Goal: Transaction & Acquisition: Purchase product/service

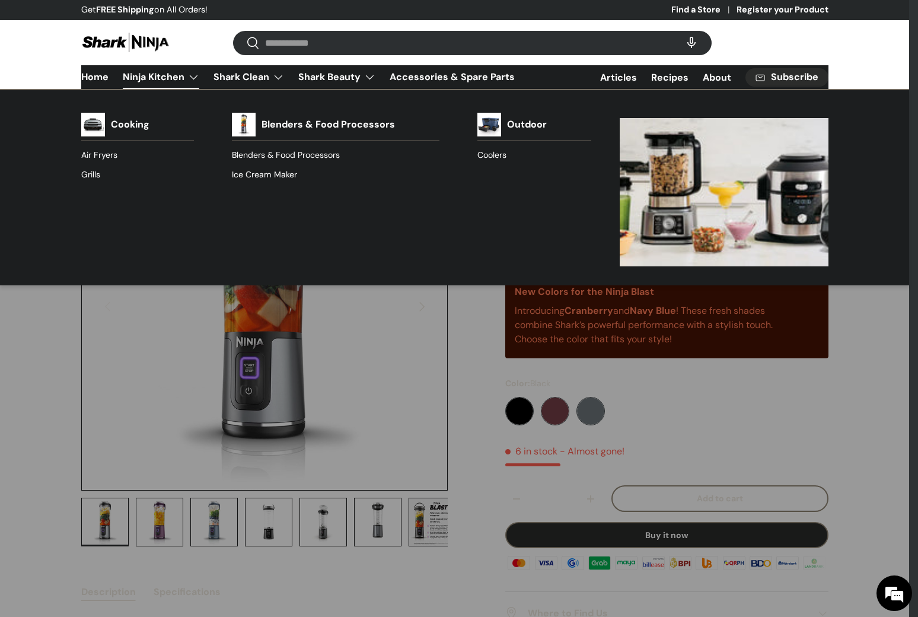
click at [259, 152] on link "Blenders & Food Processors" at bounding box center [336, 155] width 208 height 19
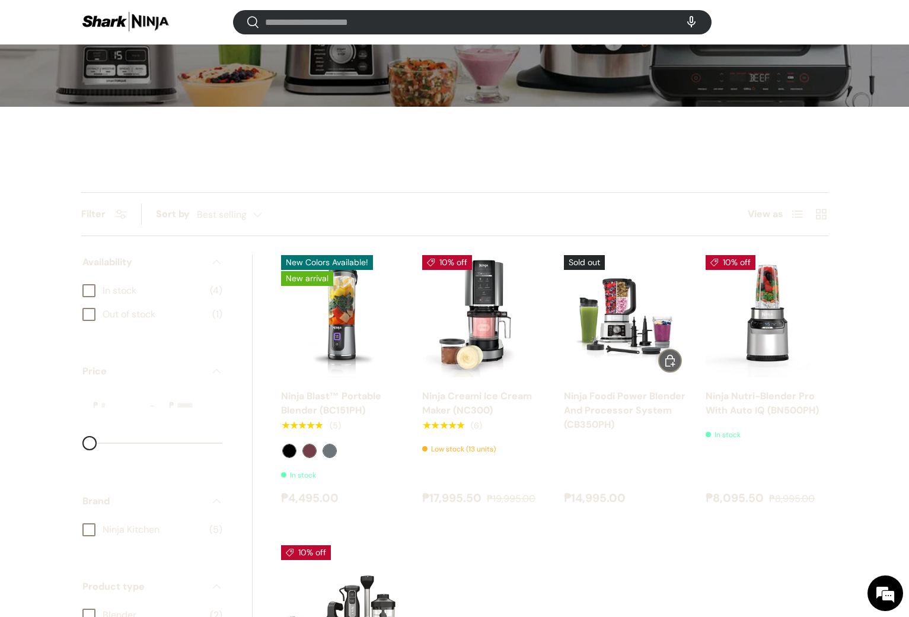
scroll to position [472, 0]
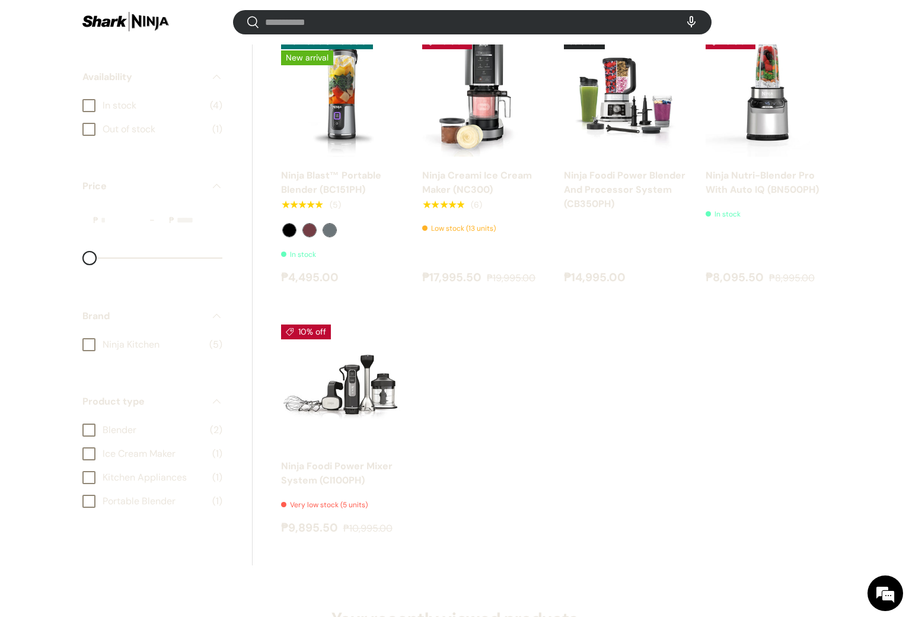
click at [703, 425] on ul "New Colors Available! New arrival Ninja Blast™ Portable Blender (BC151PH) ★★★★★…" at bounding box center [554, 285] width 547 height 502
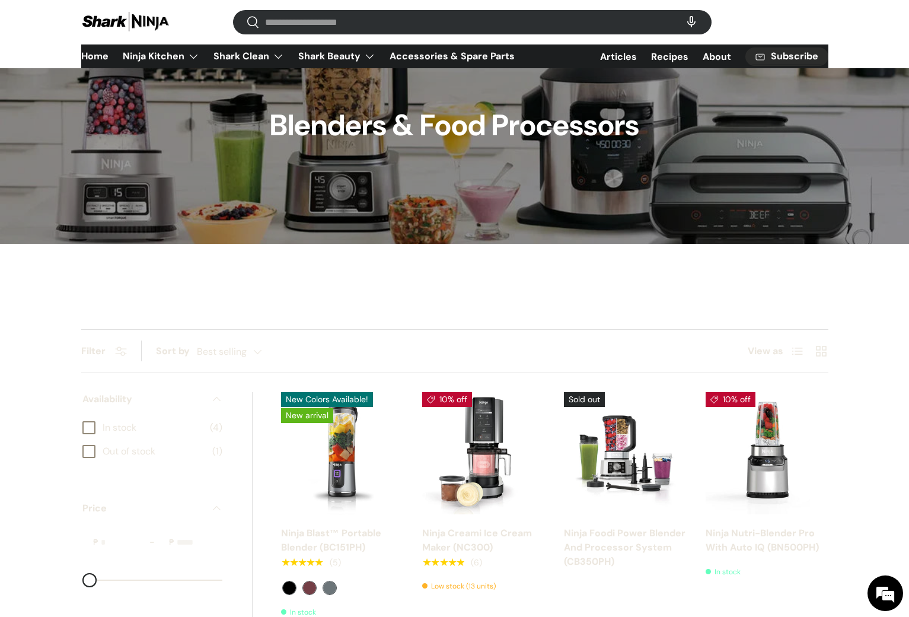
scroll to position [119, 0]
